Goal: Task Accomplishment & Management: Complete application form

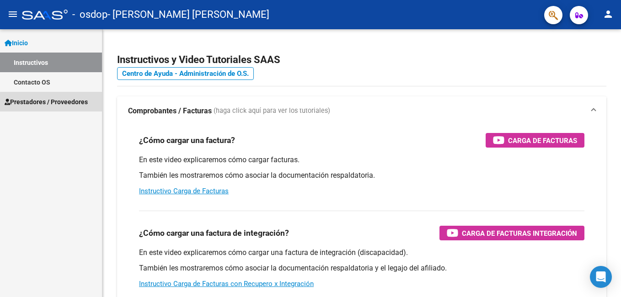
click at [57, 103] on span "Prestadores / Proveedores" at bounding box center [46, 102] width 83 height 10
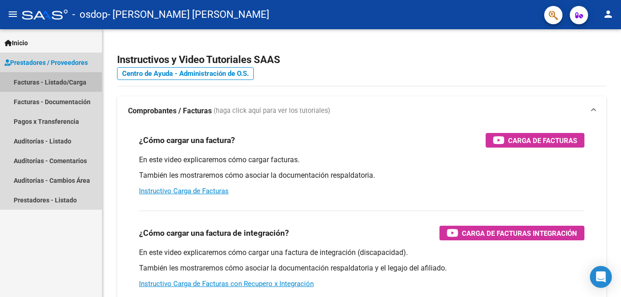
click at [65, 85] on link "Facturas - Listado/Carga" at bounding box center [51, 82] width 102 height 20
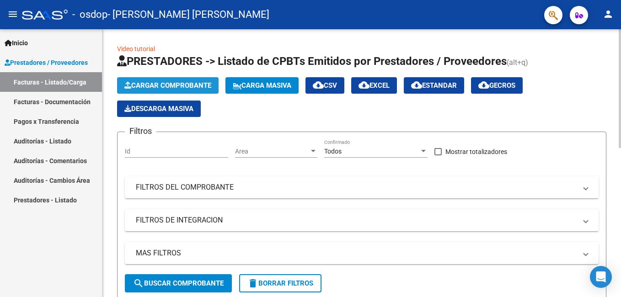
click at [206, 86] on span "Cargar Comprobante" at bounding box center [167, 85] width 87 height 8
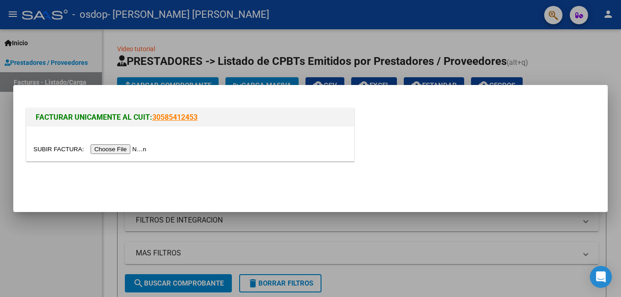
click at [271, 135] on div at bounding box center [191, 144] width 328 height 34
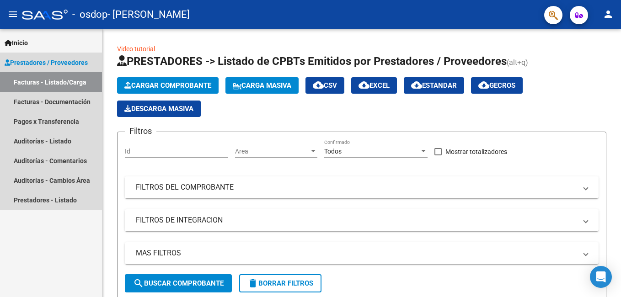
click at [66, 84] on link "Facturas - Listado/Carga" at bounding box center [51, 82] width 102 height 20
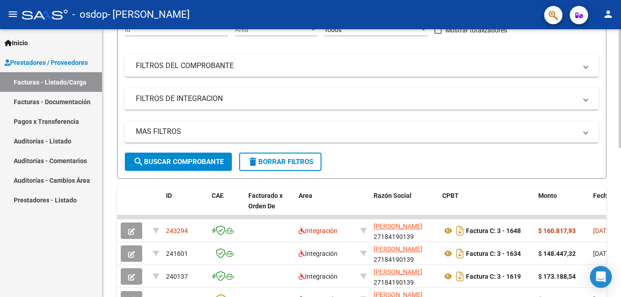
scroll to position [123, 0]
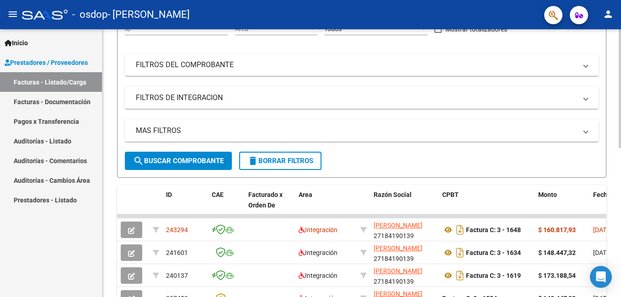
click at [621, 175] on html "menu - osdop - [PERSON_NAME] person Inicio Instructivos Contacto OS Prestadores…" at bounding box center [310, 148] width 621 height 297
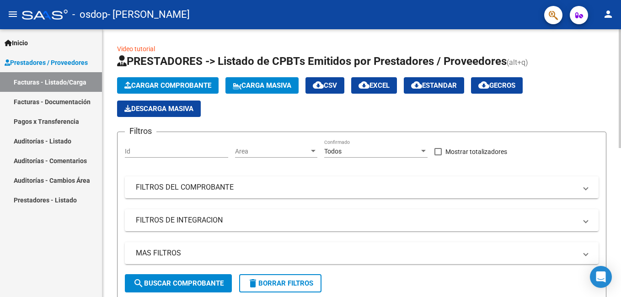
click at [621, 61] on html "menu - osdop - [PERSON_NAME] person Inicio Instructivos Contacto OS Prestadores…" at bounding box center [310, 148] width 621 height 297
click at [186, 86] on span "Cargar Comprobante" at bounding box center [167, 85] width 87 height 8
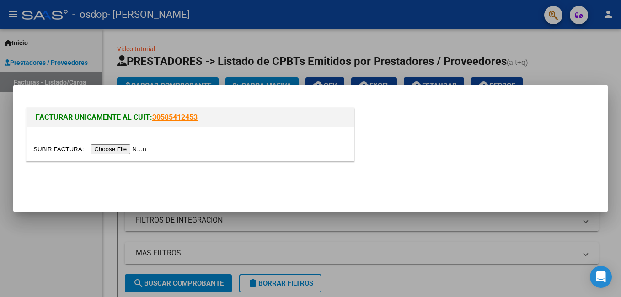
click at [120, 148] on input "file" at bounding box center [91, 150] width 116 height 10
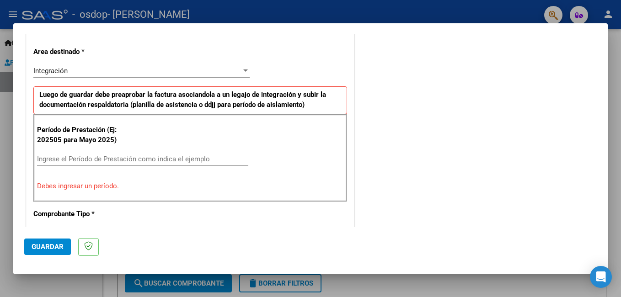
scroll to position [205, 0]
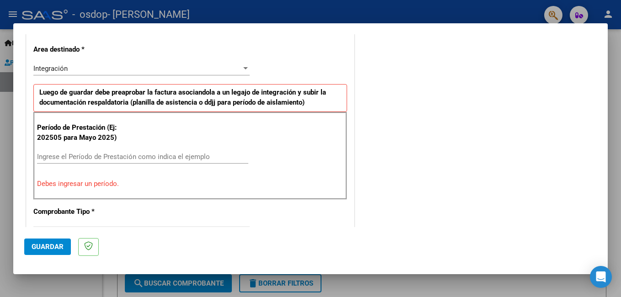
click at [167, 156] on input "Ingrese el Período de Prestación como indica el ejemplo" at bounding box center [142, 157] width 211 height 8
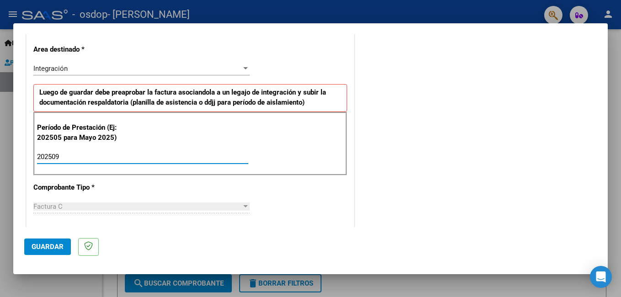
type input "202509"
click at [242, 204] on div at bounding box center [246, 206] width 8 height 7
click at [243, 205] on div at bounding box center [245, 206] width 5 height 2
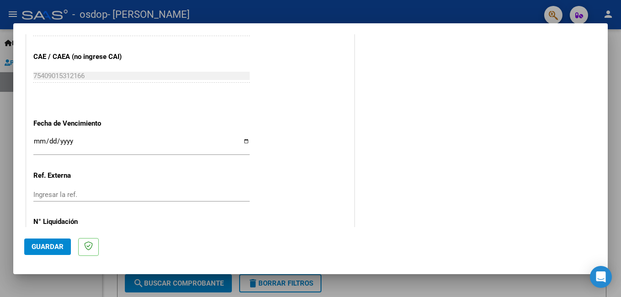
scroll to position [571, 0]
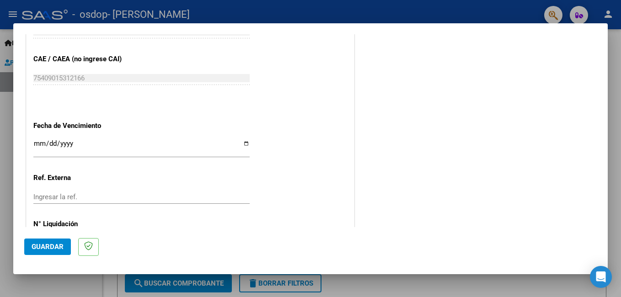
click at [243, 142] on input "Ingresar la fecha" at bounding box center [141, 147] width 216 height 15
type input "[DATE]"
click at [56, 247] on span "Guardar" at bounding box center [48, 247] width 32 height 8
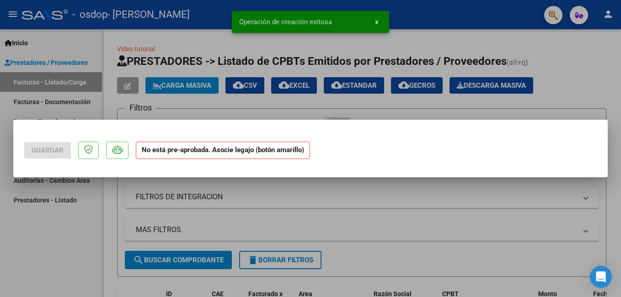
scroll to position [0, 0]
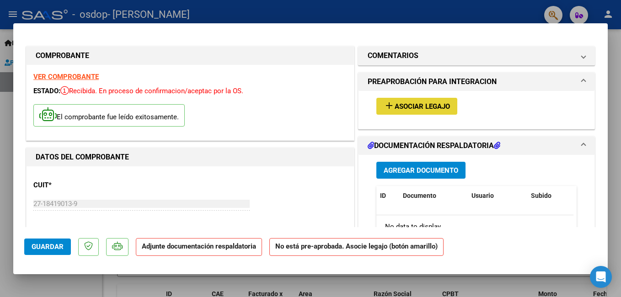
click at [415, 107] on span "Asociar Legajo" at bounding box center [422, 106] width 55 height 8
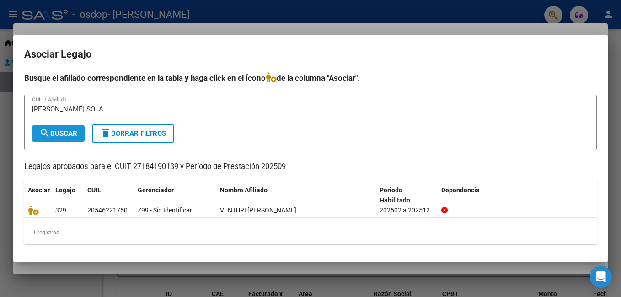
click at [75, 132] on span "search Buscar" at bounding box center [58, 133] width 38 height 8
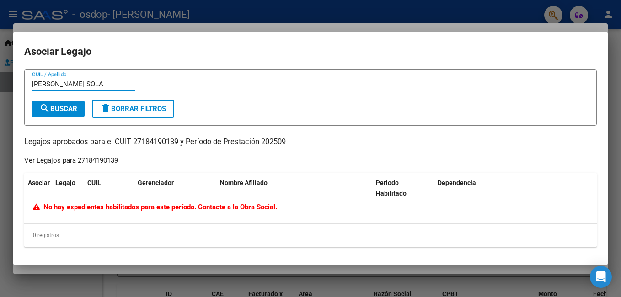
click at [80, 83] on input "[PERSON_NAME] SOLA" at bounding box center [83, 84] width 103 height 8
type input "F"
click at [38, 86] on input "55832723" at bounding box center [83, 84] width 103 height 8
click at [55, 84] on input "5832723" at bounding box center [83, 84] width 103 height 8
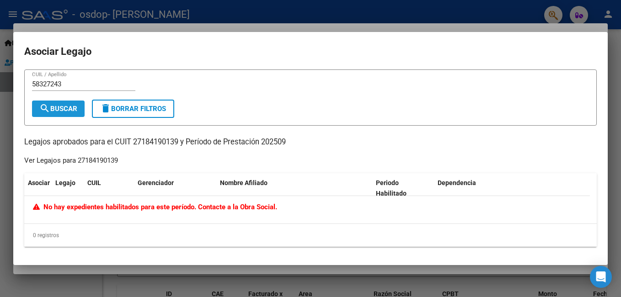
click at [56, 109] on span "search Buscar" at bounding box center [58, 109] width 38 height 8
click at [67, 83] on input "58327243" at bounding box center [83, 84] width 103 height 8
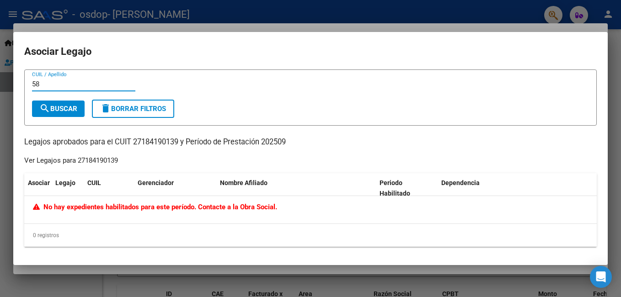
type input "5"
click at [88, 84] on input "CUIL / Apellido" at bounding box center [83, 84] width 103 height 8
click at [185, 186] on div "Gerenciador" at bounding box center [175, 183] width 75 height 11
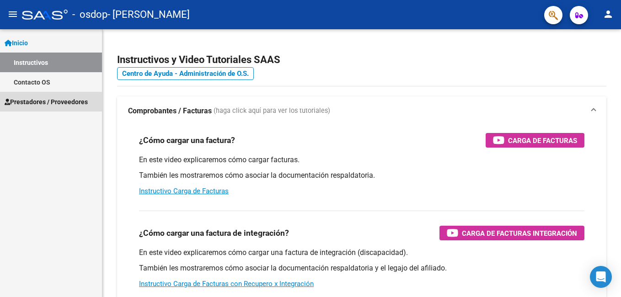
click at [70, 100] on span "Prestadores / Proveedores" at bounding box center [46, 102] width 83 height 10
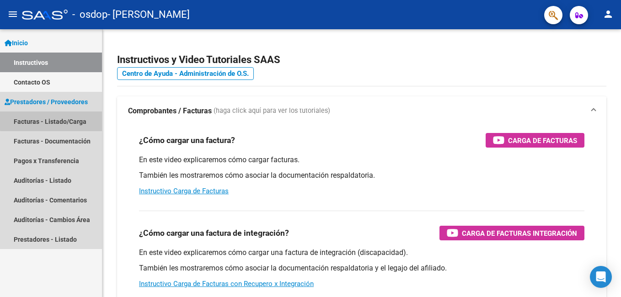
click at [56, 120] on link "Facturas - Listado/Carga" at bounding box center [51, 122] width 102 height 20
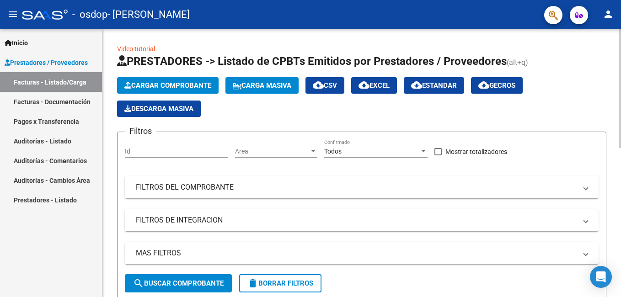
scroll to position [268, 0]
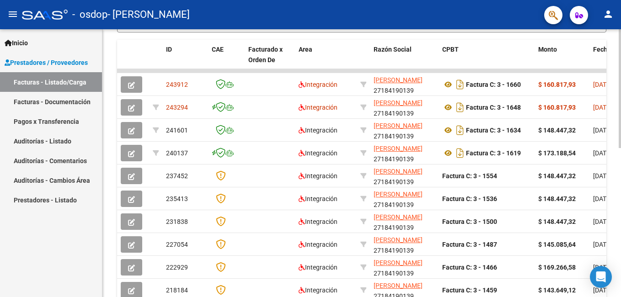
click at [620, 151] on div at bounding box center [620, 163] width 2 height 268
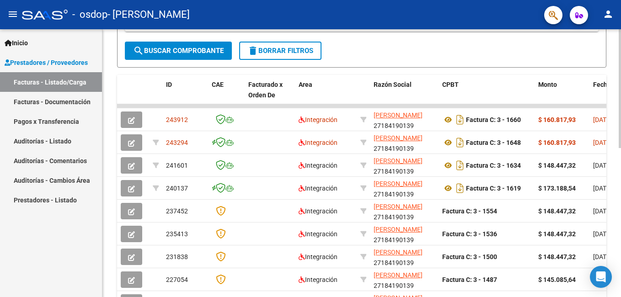
click at [620, 135] on div at bounding box center [620, 194] width 2 height 119
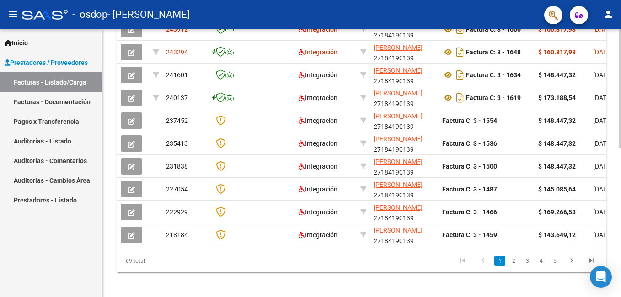
scroll to position [335, 0]
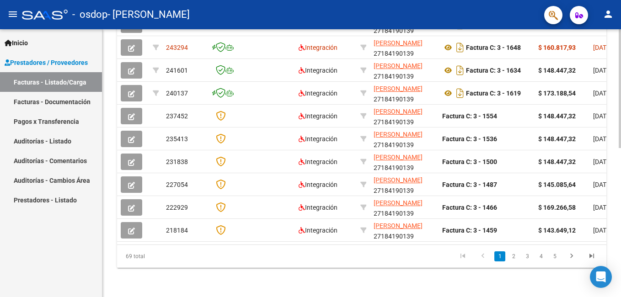
click at [621, 215] on html "menu - osdop - [PERSON_NAME] person Inicio Instructivos Contacto OS Prestadores…" at bounding box center [310, 148] width 621 height 297
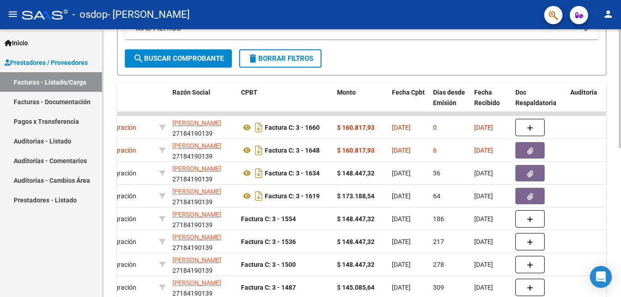
scroll to position [224, 0]
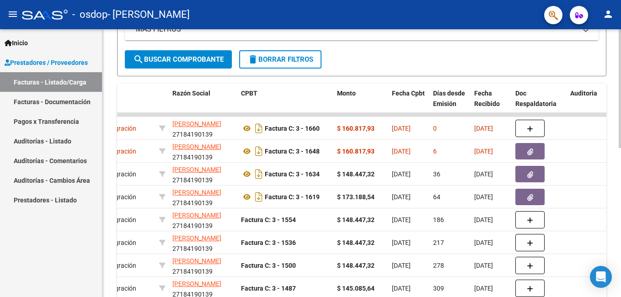
click at [615, 140] on div "Video tutorial PRESTADORES -> Listado de CPBTs Emitidos por Prestadores / Prove…" at bounding box center [362, 103] width 521 height 596
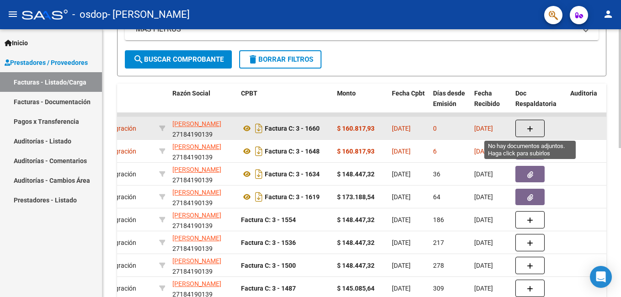
click at [528, 129] on icon "button" at bounding box center [530, 129] width 6 height 7
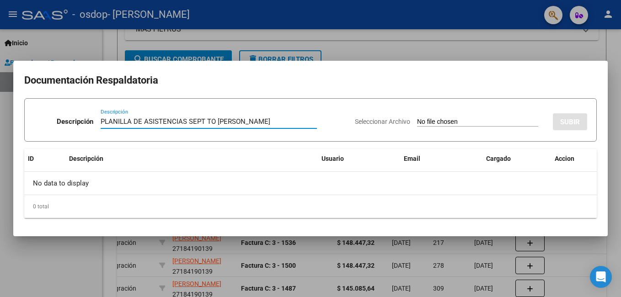
click at [261, 124] on input "PLANILLA DE ASISTENCIAS SEPT TO [PERSON_NAME]" at bounding box center [209, 122] width 216 height 8
type input "PLANILLA DE ASISTENCIAS SEPT TO [PERSON_NAME]"
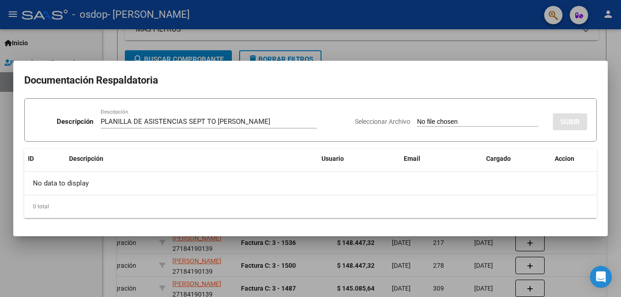
click at [378, 119] on span "Seleccionar Archivo" at bounding box center [382, 121] width 55 height 7
click at [417, 119] on input "Seleccionar Archivo" at bounding box center [477, 122] width 121 height 9
type input "C:\fakepath\Asistencias TO [PERSON_NAME] [DATE].pdf"
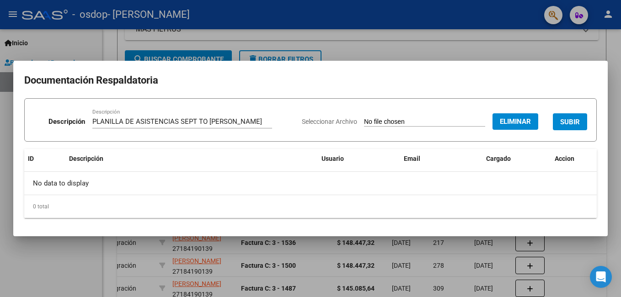
click at [574, 123] on span "SUBIR" at bounding box center [570, 122] width 20 height 8
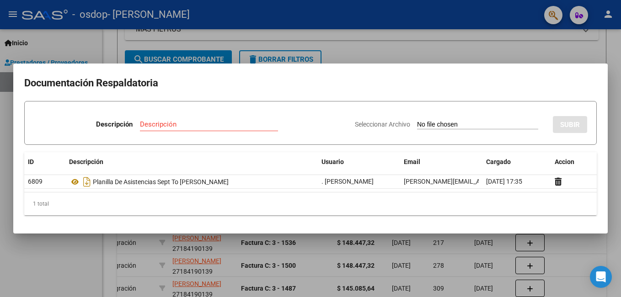
click at [253, 126] on input "Descripción" at bounding box center [209, 124] width 138 height 8
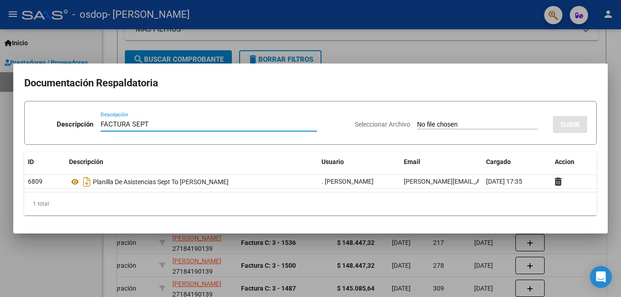
type input "FACTURA SEPT"
click at [368, 124] on span "Seleccionar Archivo" at bounding box center [382, 124] width 55 height 7
click at [417, 124] on input "Seleccionar Archivo" at bounding box center [477, 125] width 121 height 9
type input "C:\fakepath\27184190139_011_00003_00001660.pdf"
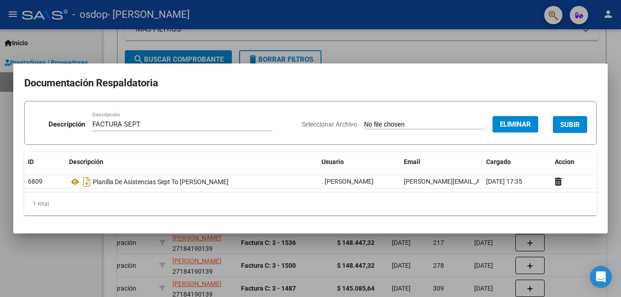
click at [566, 126] on span "SUBIR" at bounding box center [570, 125] width 20 height 8
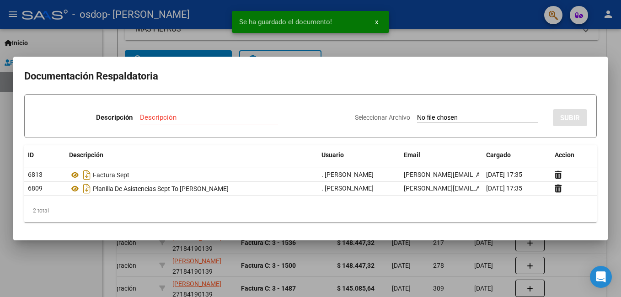
click at [235, 121] on input "Descripción" at bounding box center [209, 117] width 138 height 8
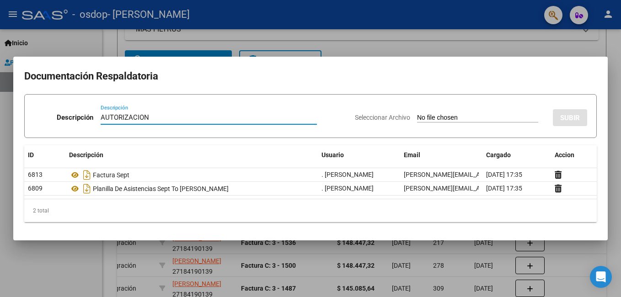
type input "AUTORIZACION"
click at [363, 116] on span "Seleccionar Archivo" at bounding box center [382, 117] width 55 height 7
click at [417, 116] on input "Seleccionar Archivo" at bounding box center [477, 118] width 121 height 9
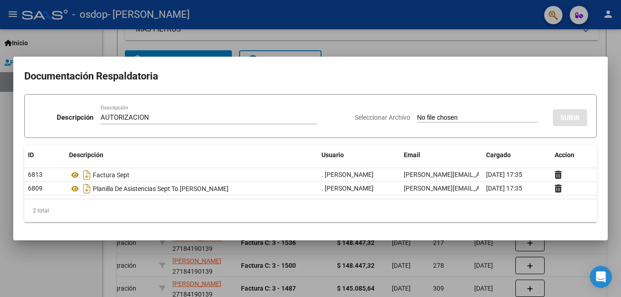
type input "C:\fakepath\autorizacion [PERSON_NAME].pdf"
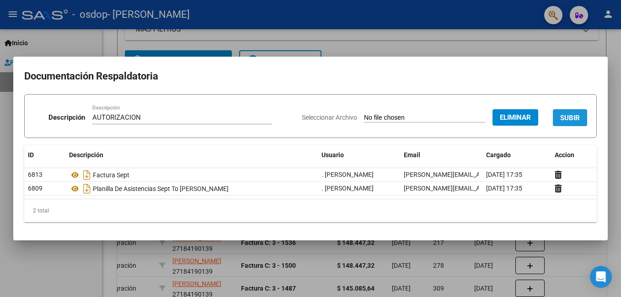
click at [576, 115] on span "SUBIR" at bounding box center [570, 118] width 20 height 8
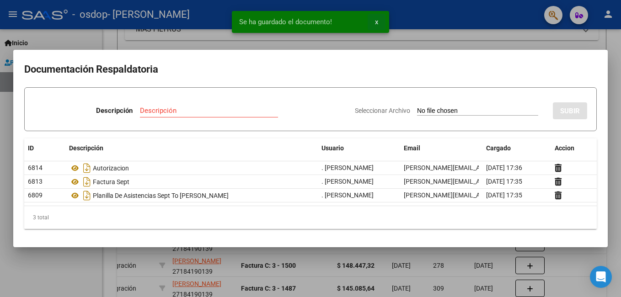
click at [376, 22] on span "x" at bounding box center [376, 22] width 3 height 8
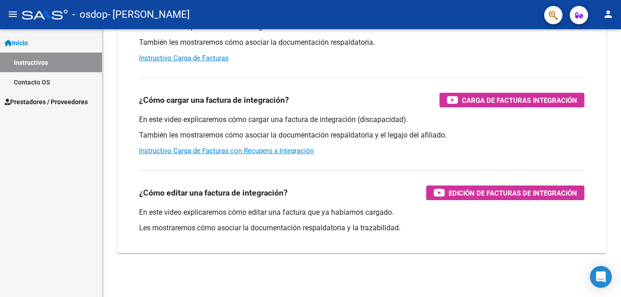
scroll to position [133, 0]
click at [48, 103] on span "Prestadores / Proveedores" at bounding box center [46, 102] width 83 height 10
click at [50, 102] on span "Prestadores / Proveedores" at bounding box center [46, 102] width 83 height 10
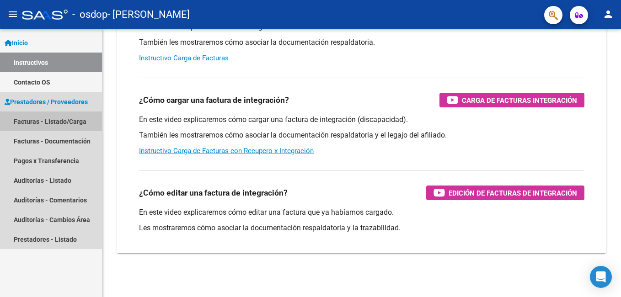
click at [51, 119] on link "Facturas - Listado/Carga" at bounding box center [51, 122] width 102 height 20
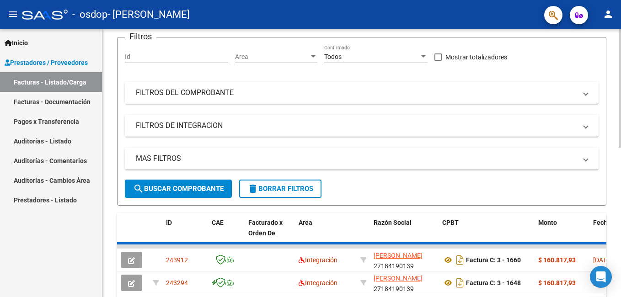
scroll to position [224, 0]
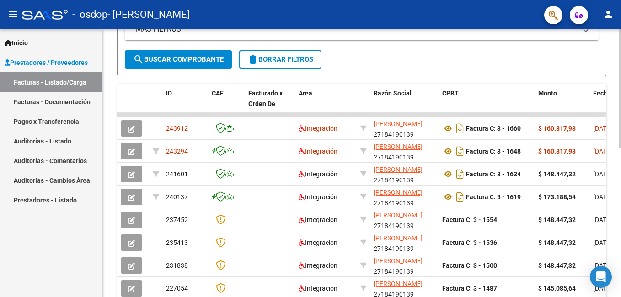
drag, startPoint x: 611, startPoint y: 229, endPoint x: 612, endPoint y: 240, distance: 10.6
click at [612, 240] on div "Video tutorial PRESTADORES -> Listado de CPBTs Emitidos por Prestadores / Prove…" at bounding box center [361, 103] width 519 height 596
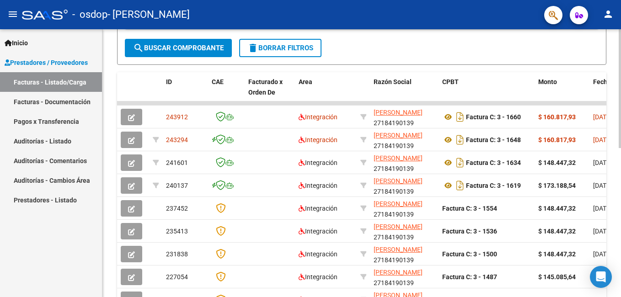
click at [621, 244] on html "menu - osdop - [PERSON_NAME] person Inicio Instructivos Contacto OS Prestadores…" at bounding box center [310, 148] width 621 height 297
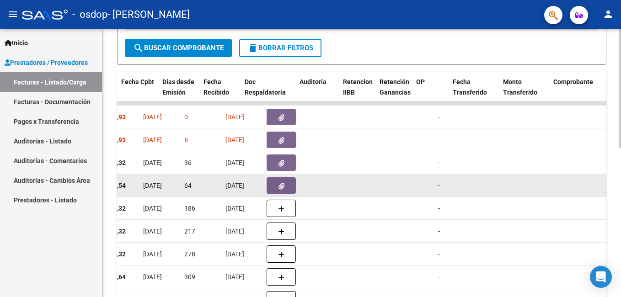
scroll to position [0, 487]
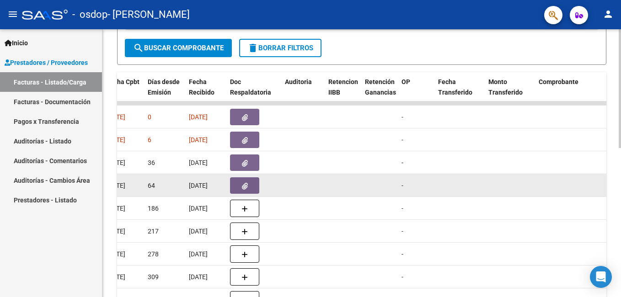
drag, startPoint x: 582, startPoint y: 236, endPoint x: 584, endPoint y: 193, distance: 42.6
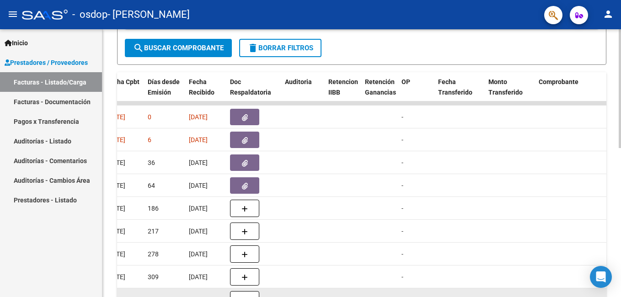
click at [125, 297] on span "[DATE]" at bounding box center [116, 299] width 19 height 7
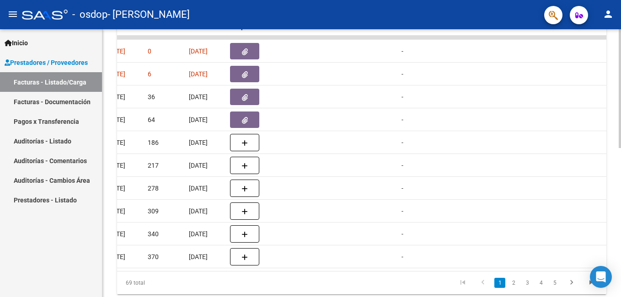
scroll to position [335, 0]
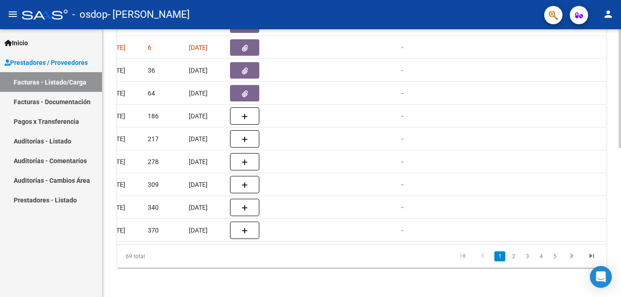
click at [621, 284] on html "menu - osdop - [PERSON_NAME] person Inicio Instructivos Contacto OS Prestadores…" at bounding box center [310, 148] width 621 height 297
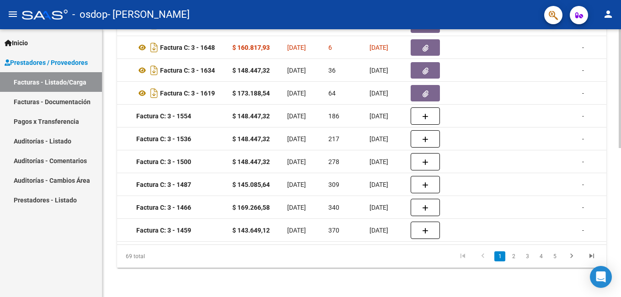
scroll to position [0, 296]
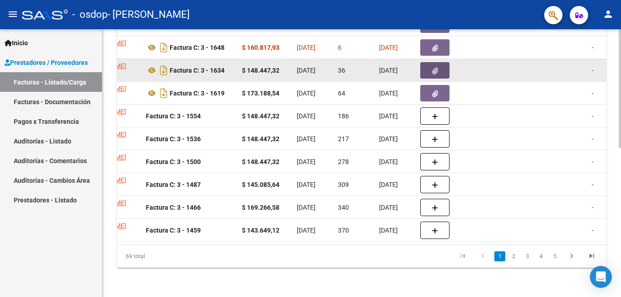
click at [437, 68] on icon "button" at bounding box center [435, 71] width 6 height 7
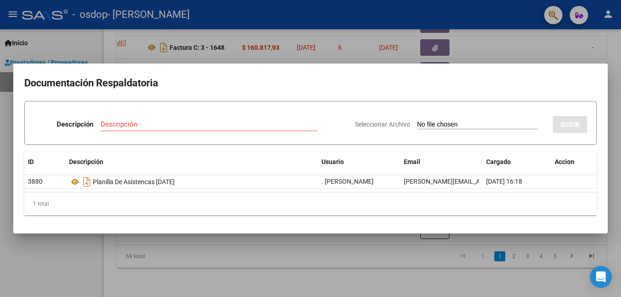
click at [527, 49] on div at bounding box center [310, 148] width 621 height 297
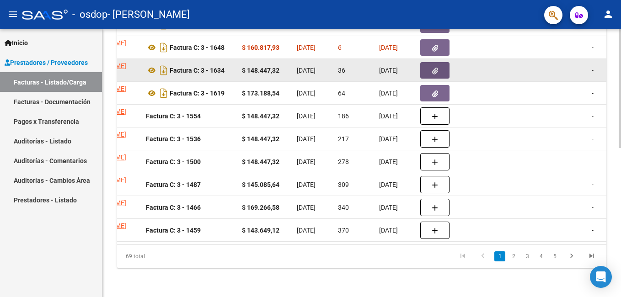
click at [439, 64] on button "button" at bounding box center [434, 70] width 29 height 16
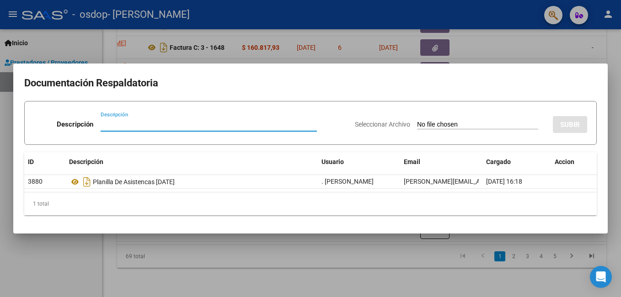
click at [458, 56] on div at bounding box center [310, 148] width 621 height 297
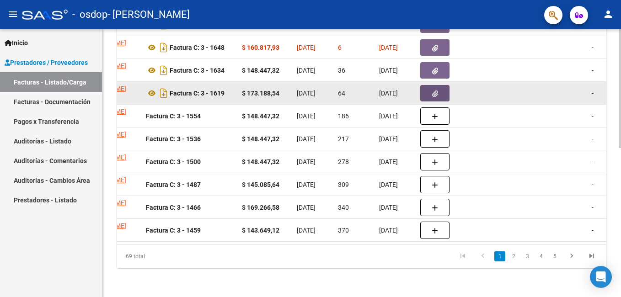
click at [436, 91] on icon "button" at bounding box center [435, 94] width 6 height 7
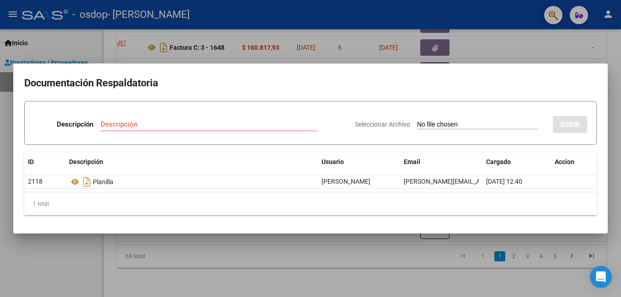
click at [482, 46] on div at bounding box center [310, 148] width 621 height 297
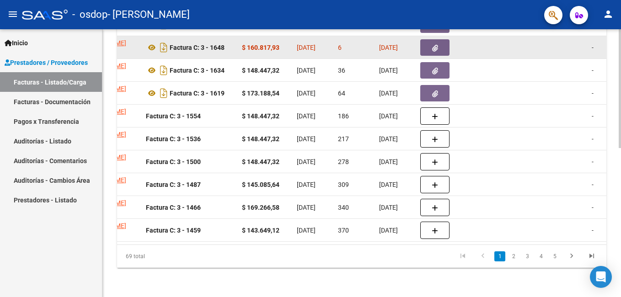
click at [437, 45] on icon "button" at bounding box center [435, 48] width 6 height 7
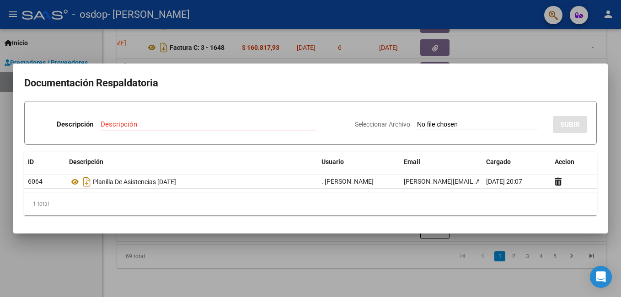
click at [483, 43] on div at bounding box center [310, 148] width 621 height 297
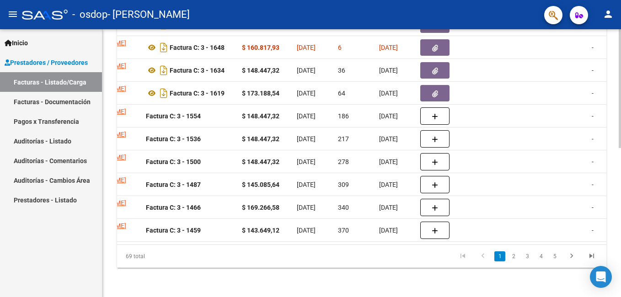
drag, startPoint x: 619, startPoint y: 191, endPoint x: 620, endPoint y: 172, distance: 18.4
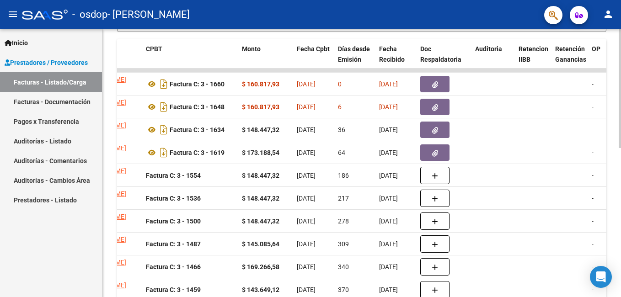
scroll to position [261, 0]
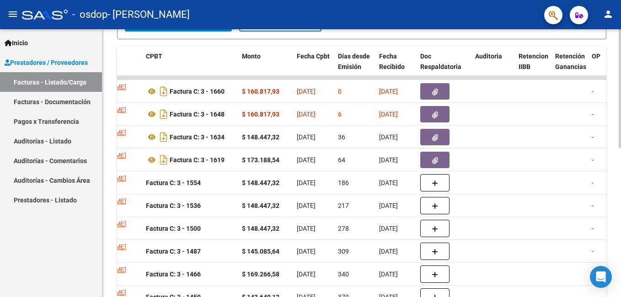
click at [619, 148] on div at bounding box center [620, 207] width 2 height 119
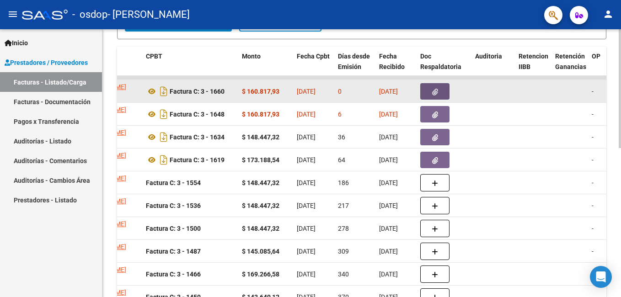
click at [439, 88] on button "button" at bounding box center [434, 91] width 29 height 16
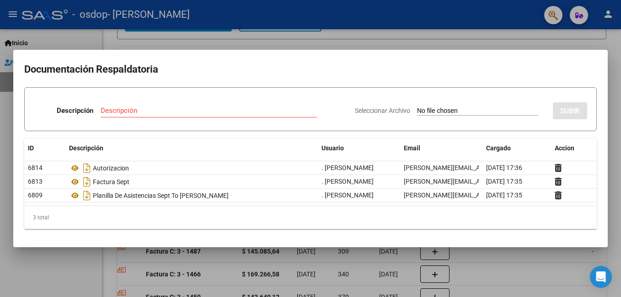
click at [558, 44] on div at bounding box center [310, 148] width 621 height 297
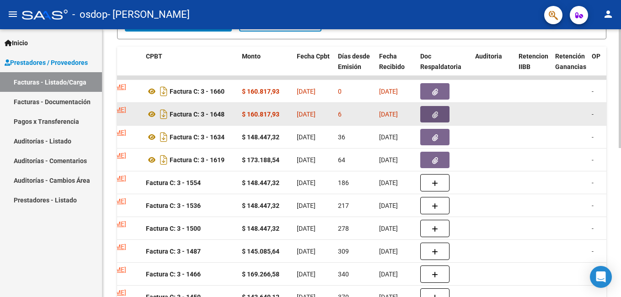
click at [439, 114] on button "button" at bounding box center [434, 114] width 29 height 16
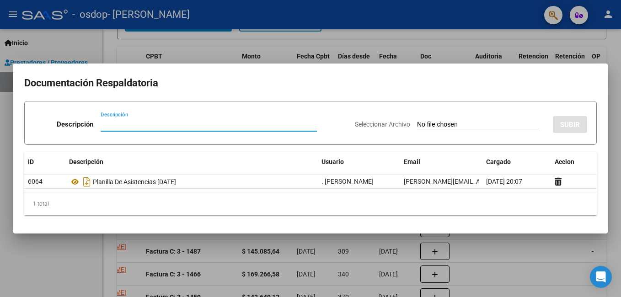
click at [530, 265] on div at bounding box center [310, 148] width 621 height 297
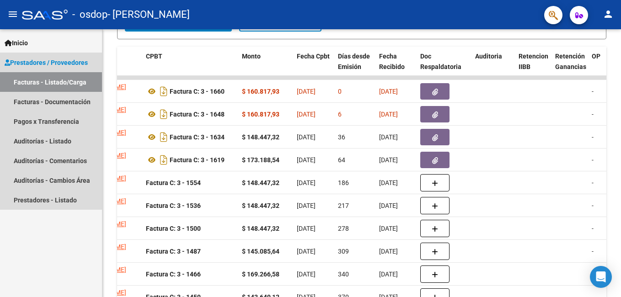
click at [51, 61] on span "Prestadores / Proveedores" at bounding box center [46, 63] width 83 height 10
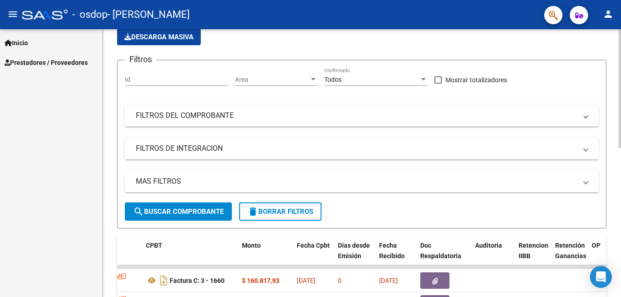
scroll to position [0, 0]
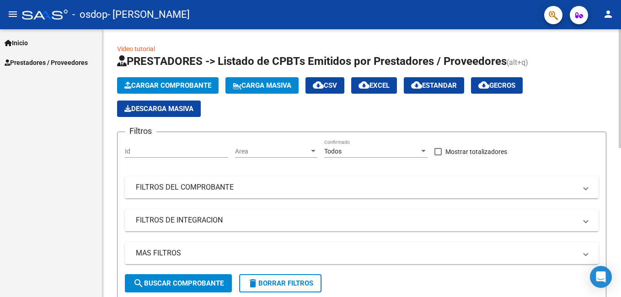
click at [612, 0] on html "menu - osdop - [PERSON_NAME] person Inicio Instructivos Contacto OS Prestadores…" at bounding box center [310, 148] width 621 height 297
click at [72, 60] on span "Prestadores / Proveedores" at bounding box center [46, 63] width 83 height 10
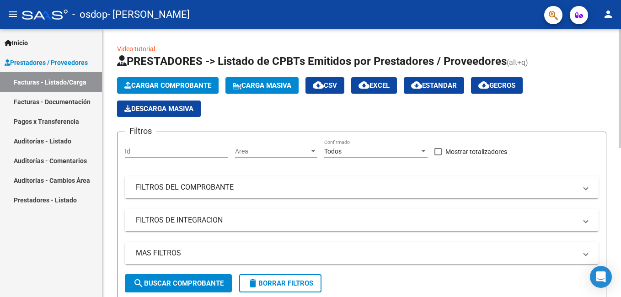
click at [123, 45] on link "Video tutorial" at bounding box center [136, 48] width 38 height 7
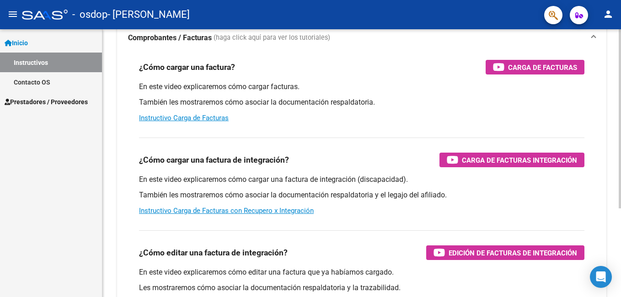
scroll to position [77, 0]
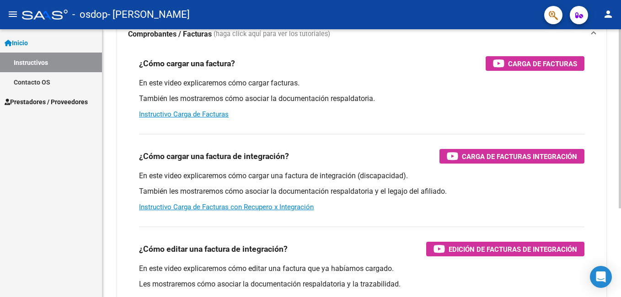
click at [621, 249] on html "menu - osdop - [PERSON_NAME] person Inicio Instructivos Contacto OS Prestadores…" at bounding box center [310, 148] width 621 height 297
click at [269, 207] on link "Instructivo Carga de Facturas con Recupero x Integración" at bounding box center [226, 207] width 175 height 8
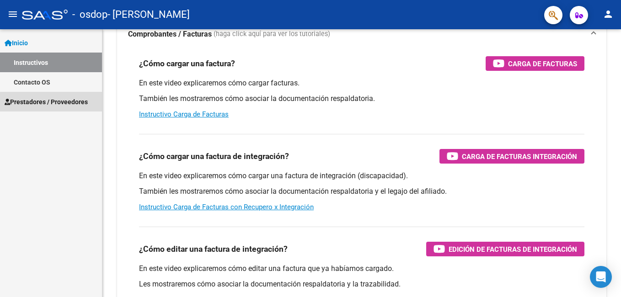
click at [61, 103] on span "Prestadores / Proveedores" at bounding box center [46, 102] width 83 height 10
click at [62, 101] on span "Prestadores / Proveedores" at bounding box center [46, 102] width 83 height 10
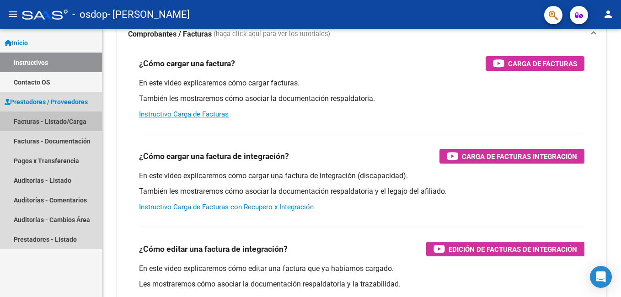
click at [65, 119] on link "Facturas - Listado/Carga" at bounding box center [51, 122] width 102 height 20
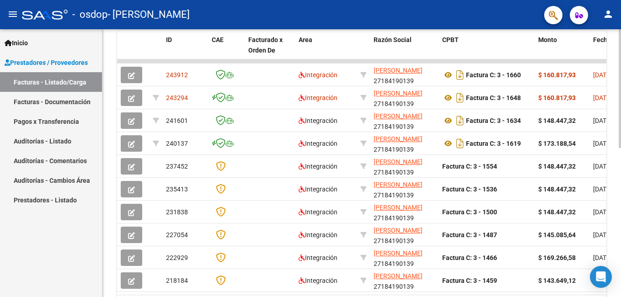
scroll to position [273, 0]
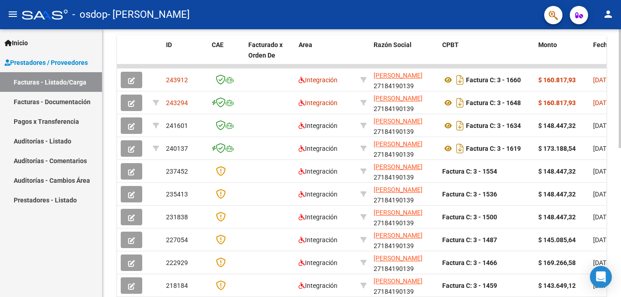
click at [621, 171] on html "menu - osdop - [PERSON_NAME] person Inicio Instructivos Contacto OS Prestadores…" at bounding box center [310, 148] width 621 height 297
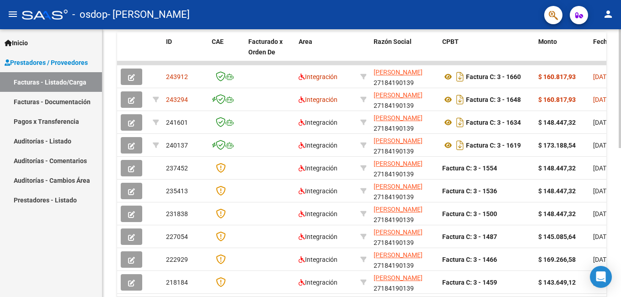
click at [619, 269] on div at bounding box center [620, 214] width 2 height 119
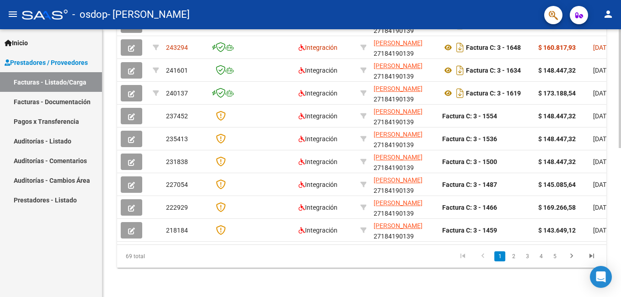
scroll to position [335, 0]
click at [618, 297] on html "menu - osdop - [PERSON_NAME] person Inicio Instructivos Contacto OS Prestadores…" at bounding box center [310, 148] width 621 height 297
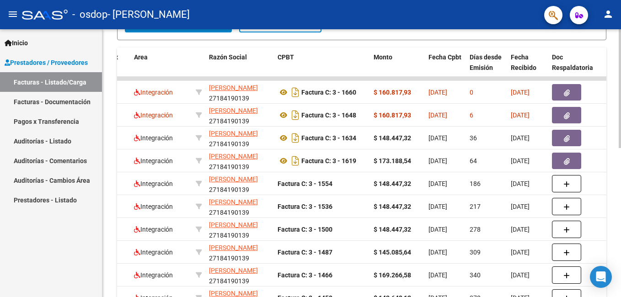
scroll to position [259, 0]
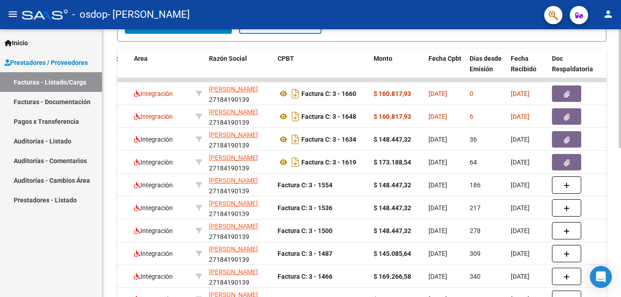
click at [620, 215] on div at bounding box center [620, 206] width 2 height 119
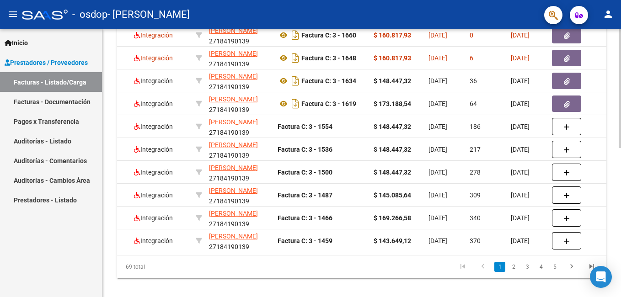
scroll to position [319, 0]
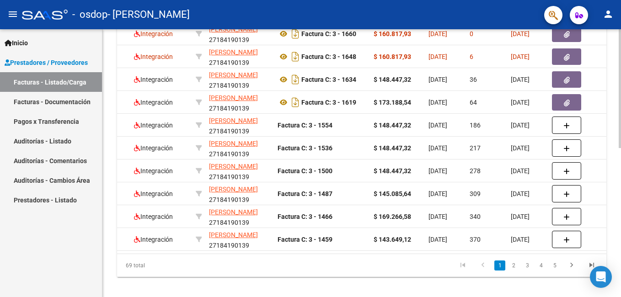
click at [618, 214] on div "Video tutorial PRESTADORES -> Listado de CPBTs Emitidos por Prestadores / Prove…" at bounding box center [362, 8] width 521 height 596
click at [601, 277] on icon "Open Intercom Messenger" at bounding box center [601, 277] width 11 height 12
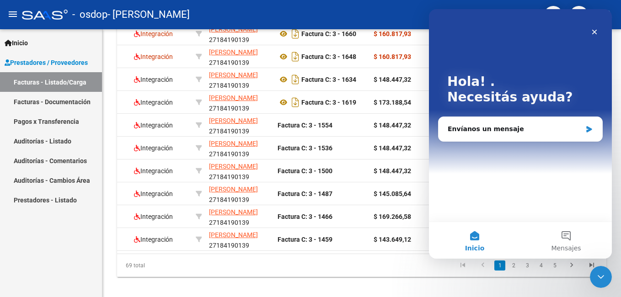
scroll to position [0, 0]
click at [483, 129] on div "Envíanos un mensaje" at bounding box center [515, 129] width 134 height 10
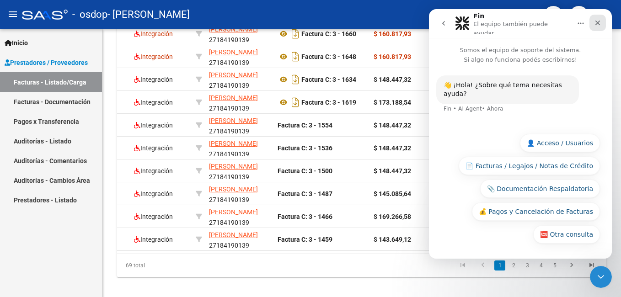
click at [597, 22] on icon "Cerrar" at bounding box center [598, 23] width 5 height 5
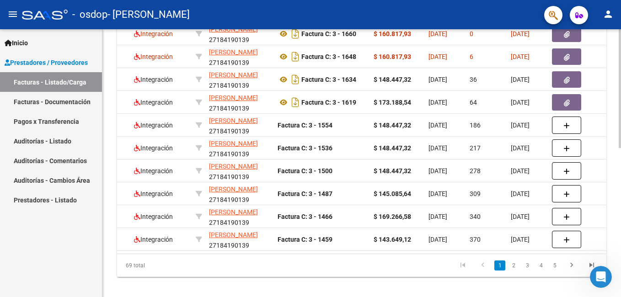
scroll to position [51, 0]
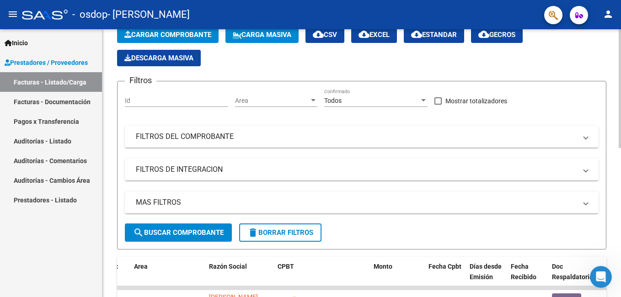
click at [619, 155] on div at bounding box center [620, 163] width 2 height 268
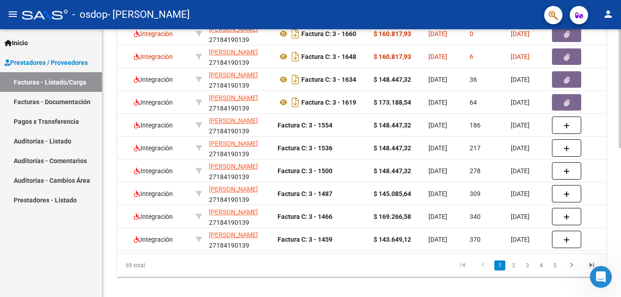
click at [619, 174] on div at bounding box center [620, 163] width 2 height 268
click at [618, 148] on div "Video tutorial PRESTADORES -> Listado de CPBTs Emitidos por Prestadores / Prove…" at bounding box center [361, 8] width 519 height 596
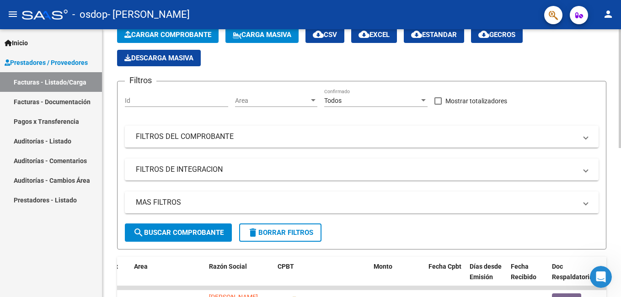
click at [619, 151] on div at bounding box center [620, 163] width 2 height 268
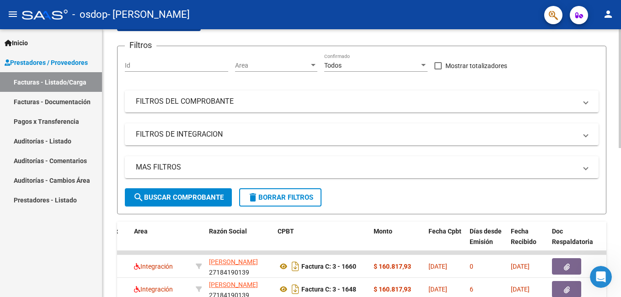
click at [619, 176] on div at bounding box center [620, 127] width 2 height 119
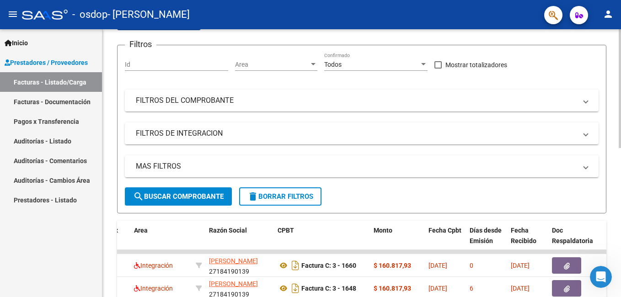
scroll to position [335, 0]
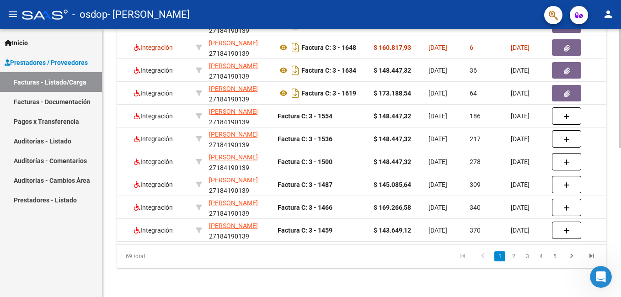
click at [620, 192] on div at bounding box center [620, 163] width 2 height 268
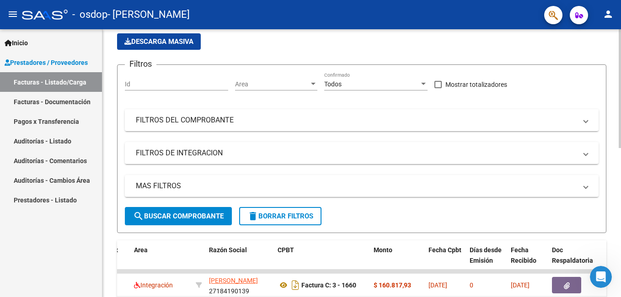
click at [620, 52] on div at bounding box center [620, 163] width 2 height 268
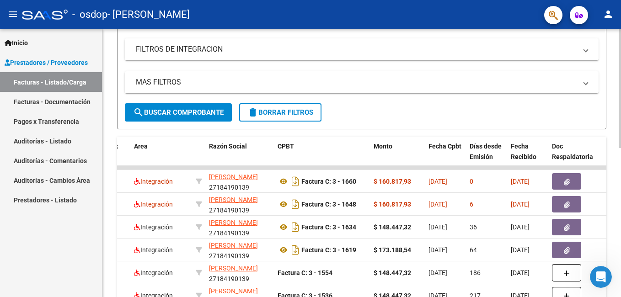
scroll to position [174, 0]
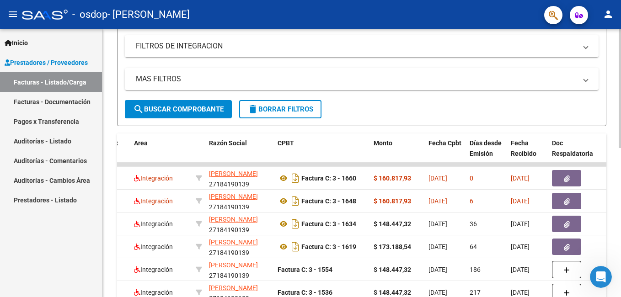
click at [621, 201] on html "menu - osdop - [PERSON_NAME] person Inicio Instructivos Contacto OS Prestadores…" at bounding box center [310, 148] width 621 height 297
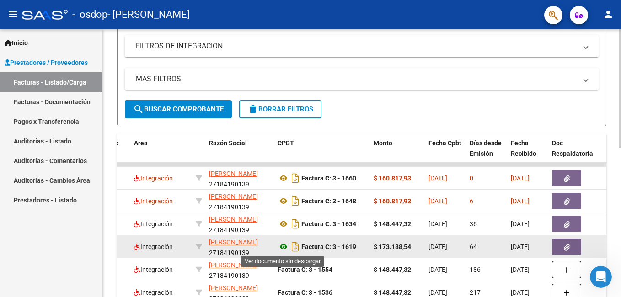
click at [284, 245] on icon at bounding box center [284, 247] width 12 height 11
